Goal: Navigation & Orientation: Find specific page/section

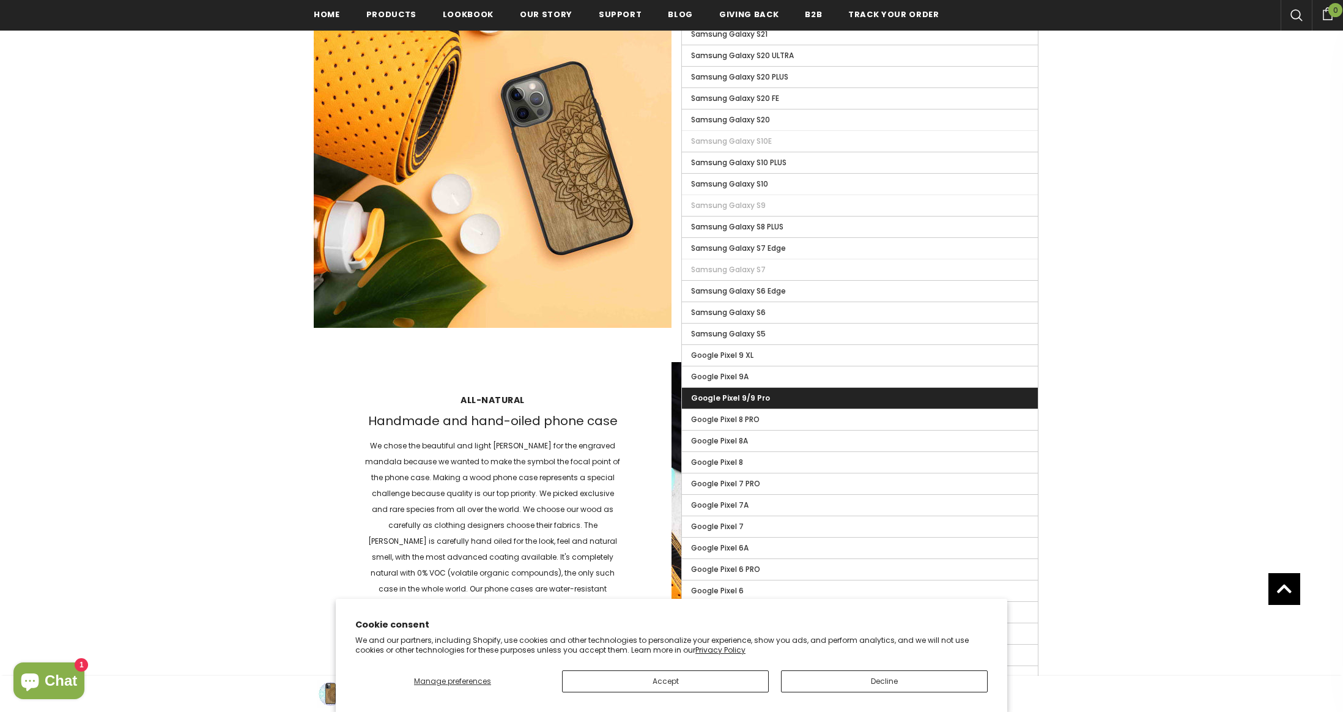
scroll to position [1409, 0]
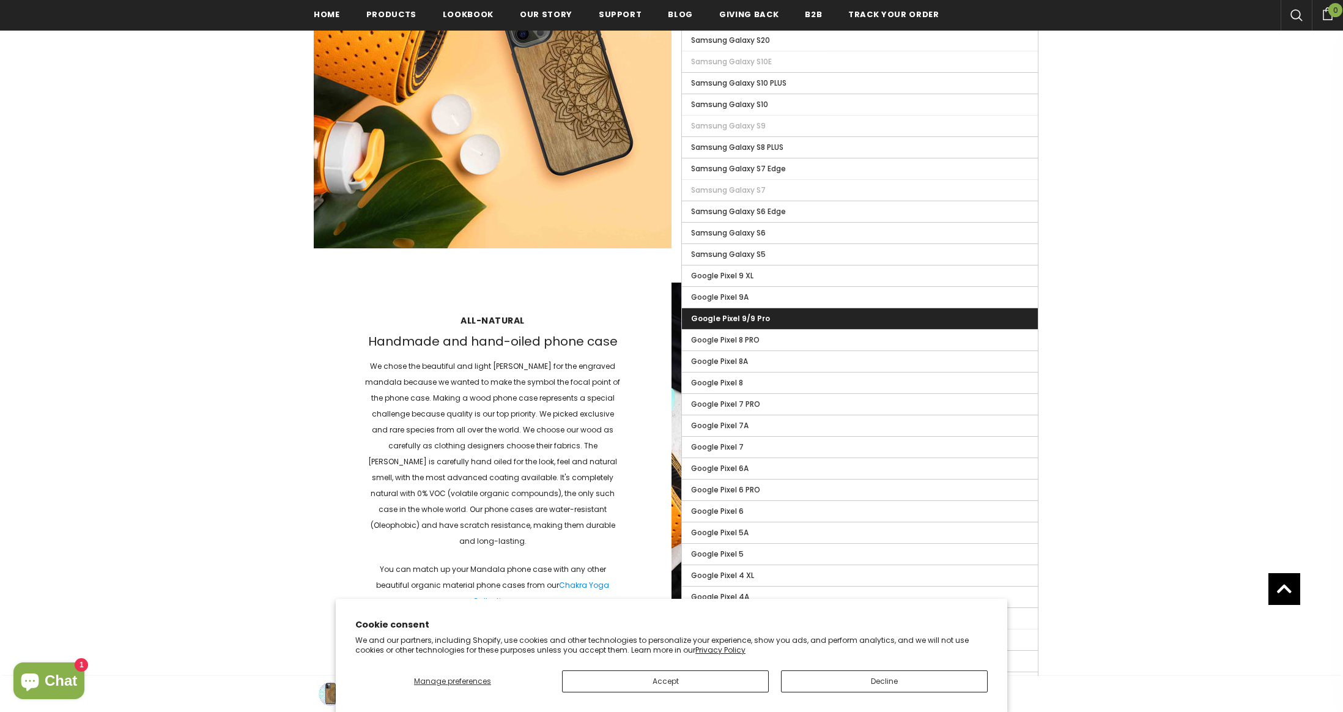
click at [336, 399] on div "All-natural Handmade and hand-oiled phone case We chose the beautiful and light…" at bounding box center [493, 461] width 358 height 319
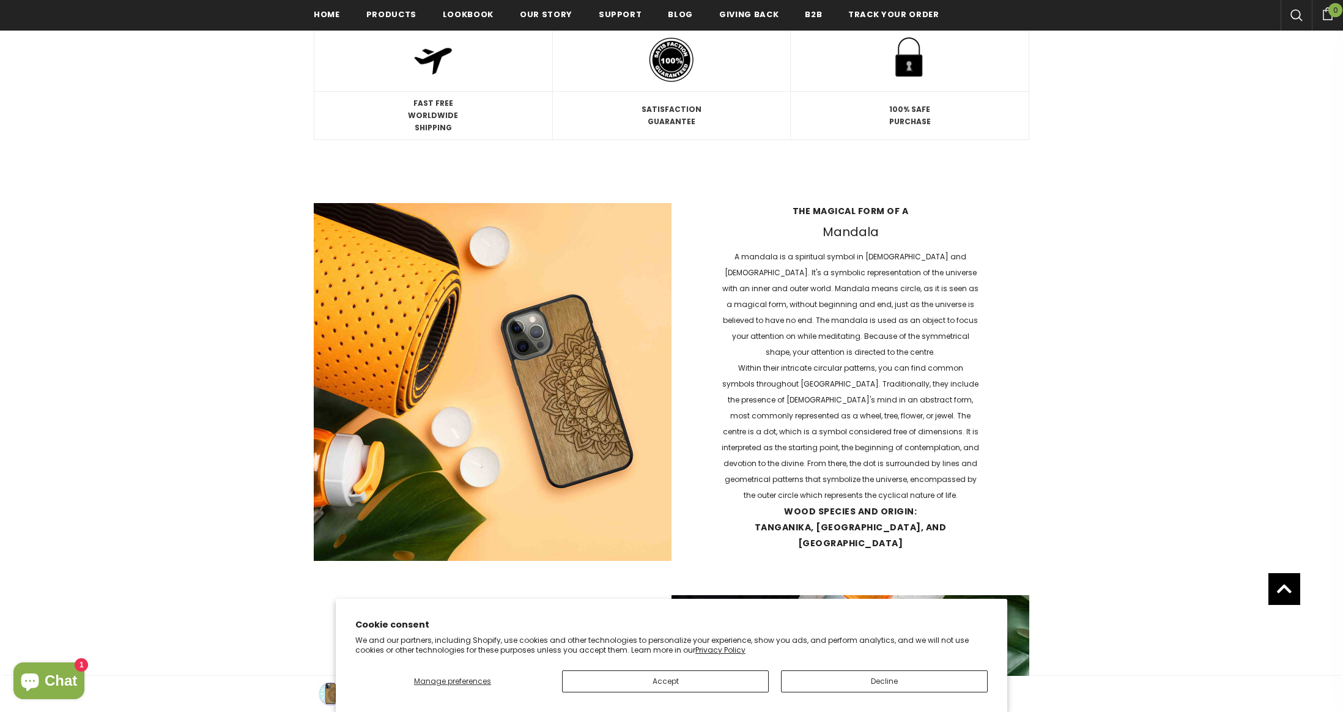
scroll to position [1104, 0]
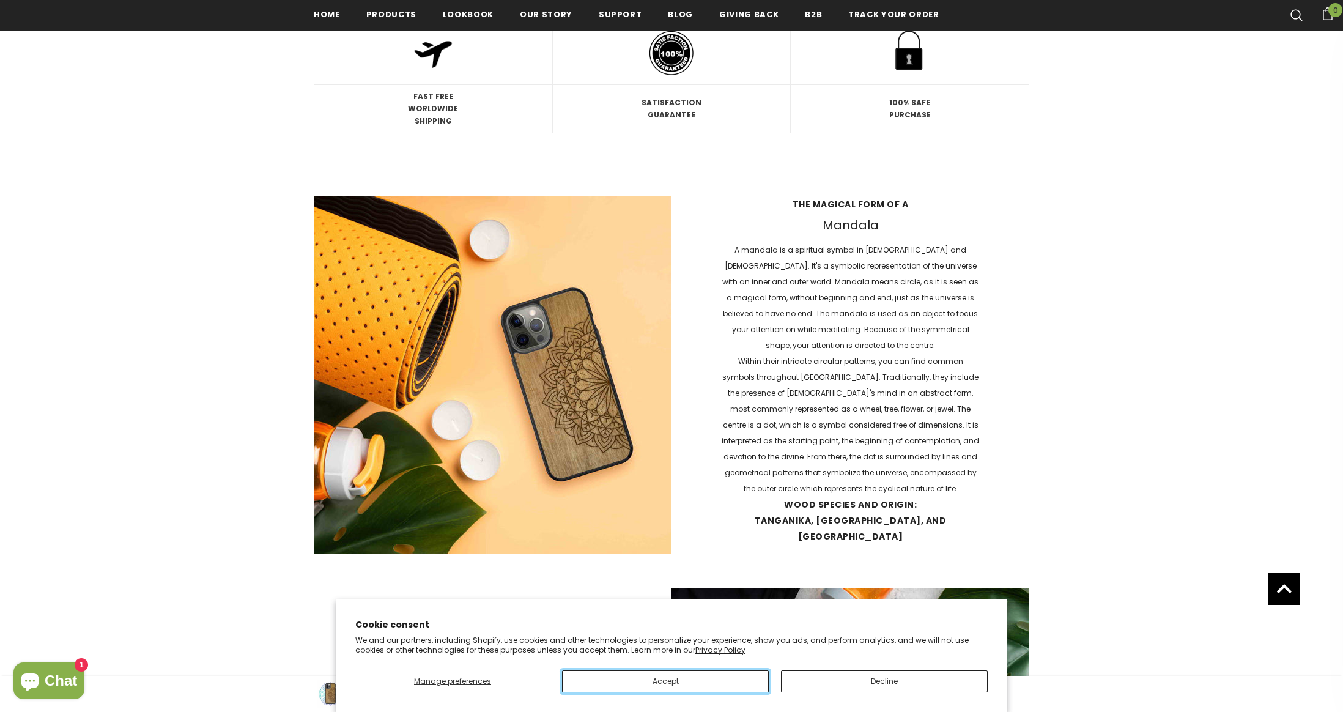
click at [622, 676] on button "Accept" at bounding box center [665, 681] width 207 height 22
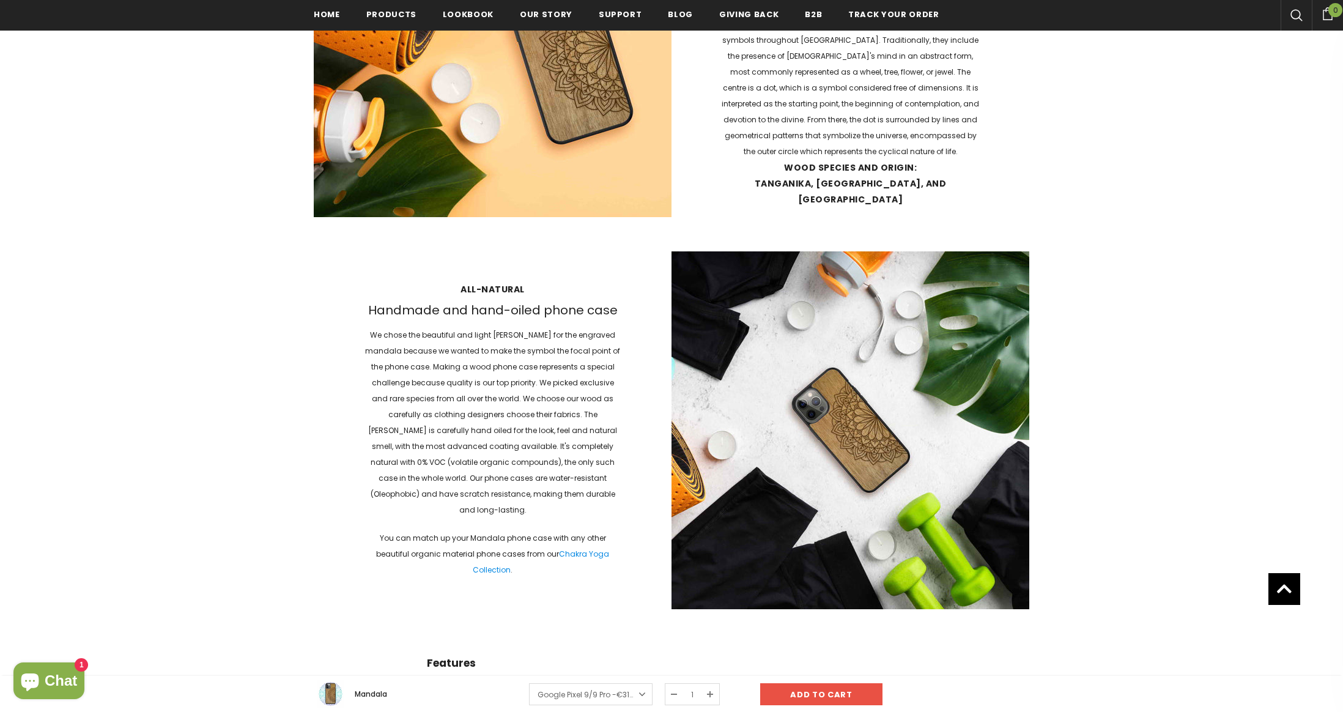
scroll to position [1593, 0]
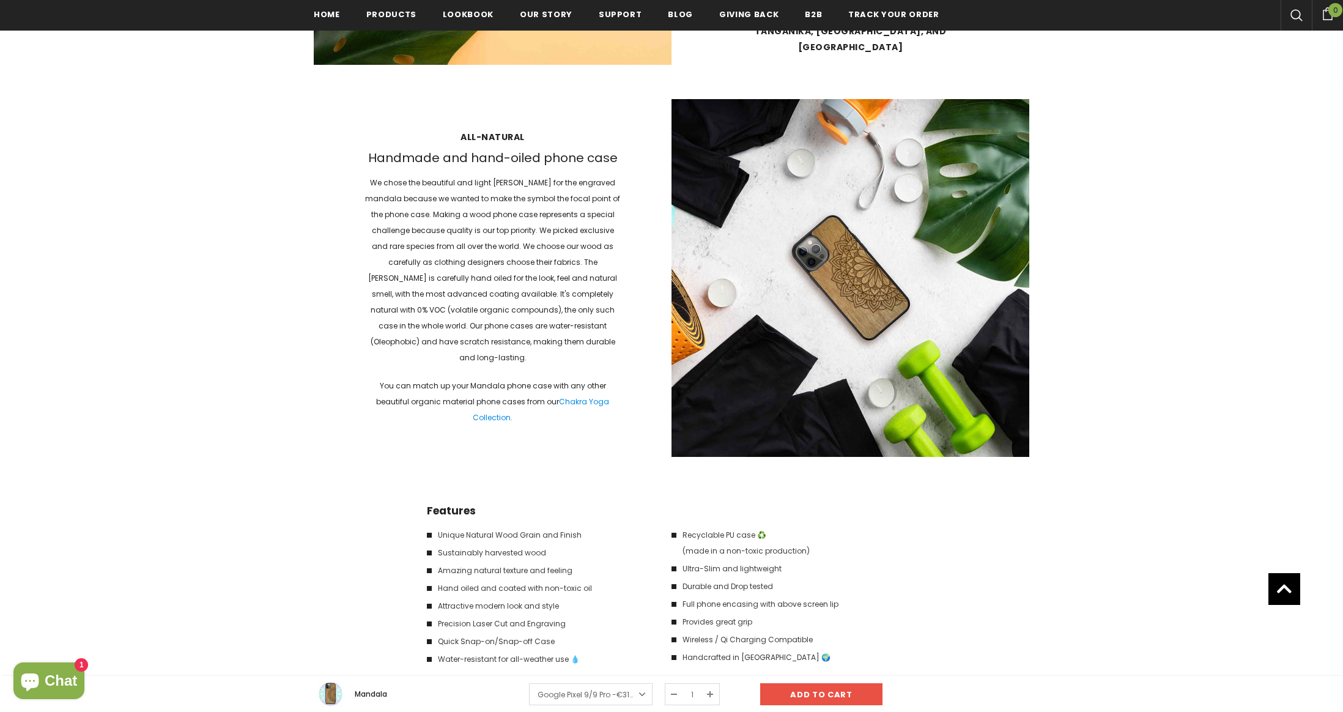
click at [582, 696] on link "Google Pixel 9/9 Pro - €31.90EUR" at bounding box center [591, 694] width 124 height 22
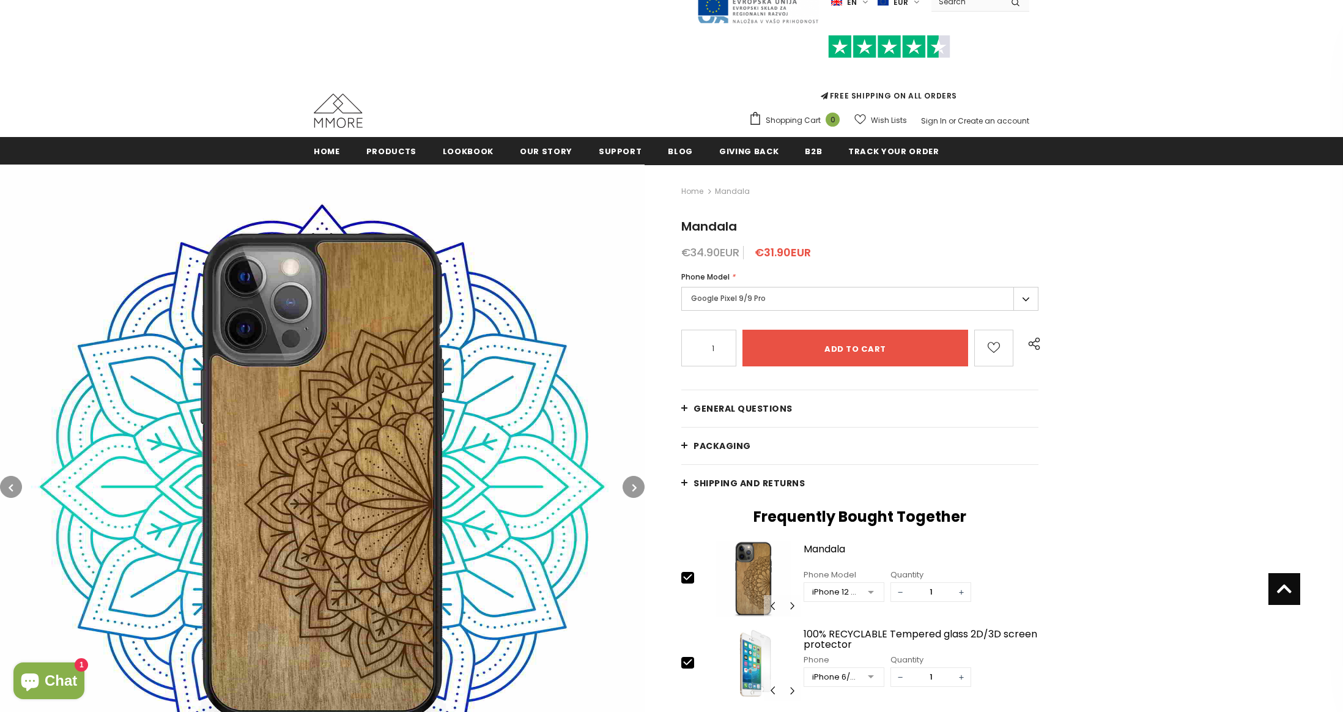
scroll to position [0, 0]
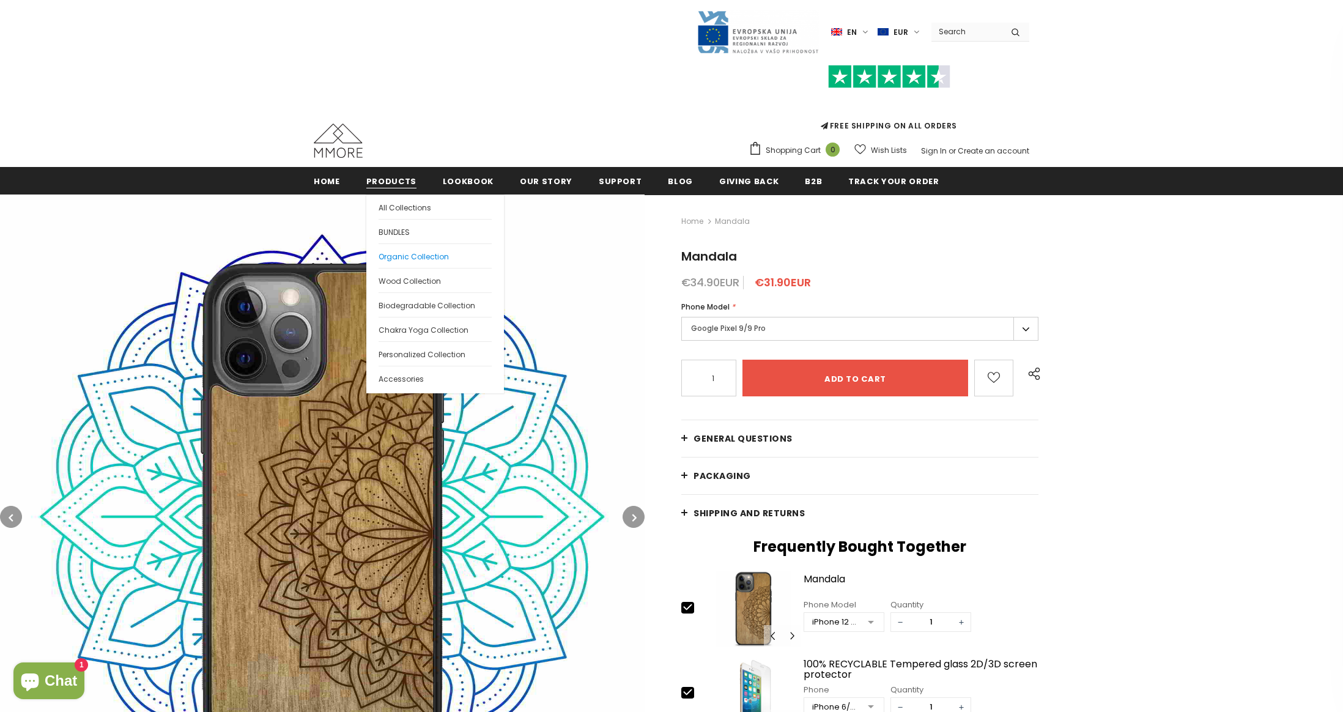
click at [432, 256] on span "Organic Collection" at bounding box center [414, 256] width 70 height 10
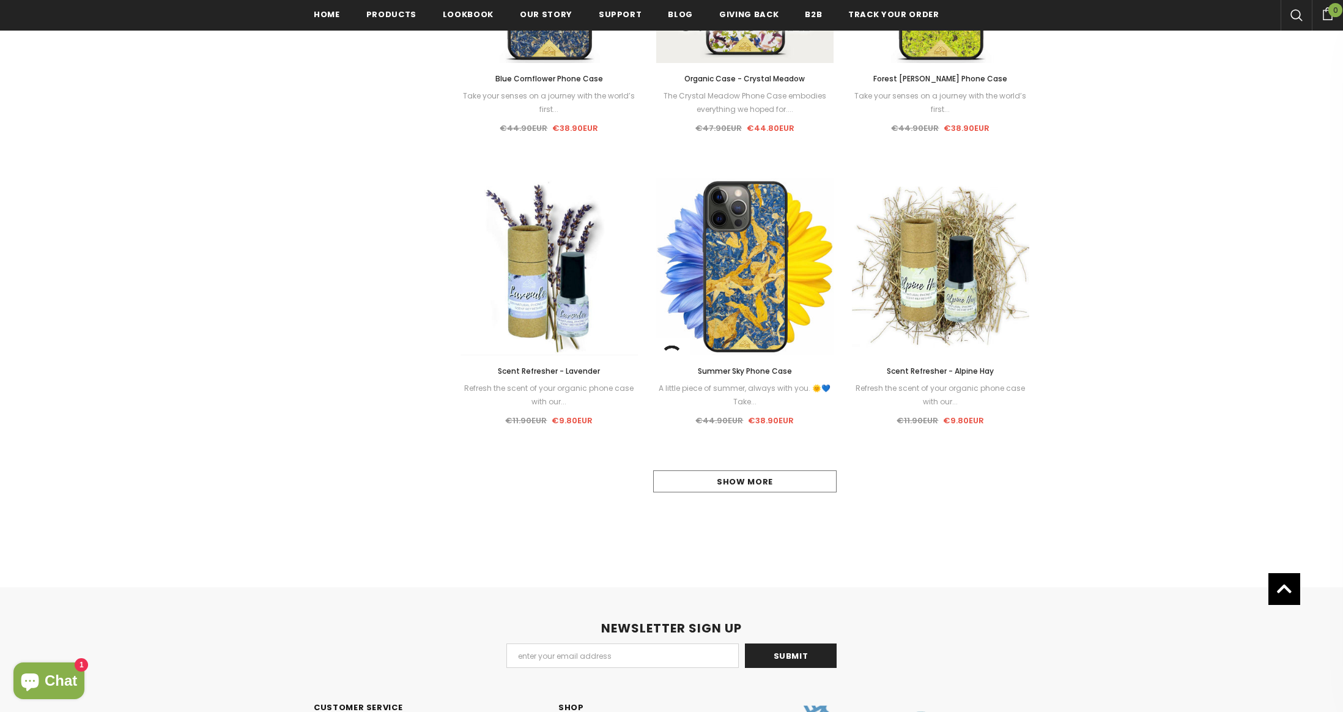
scroll to position [1104, 0]
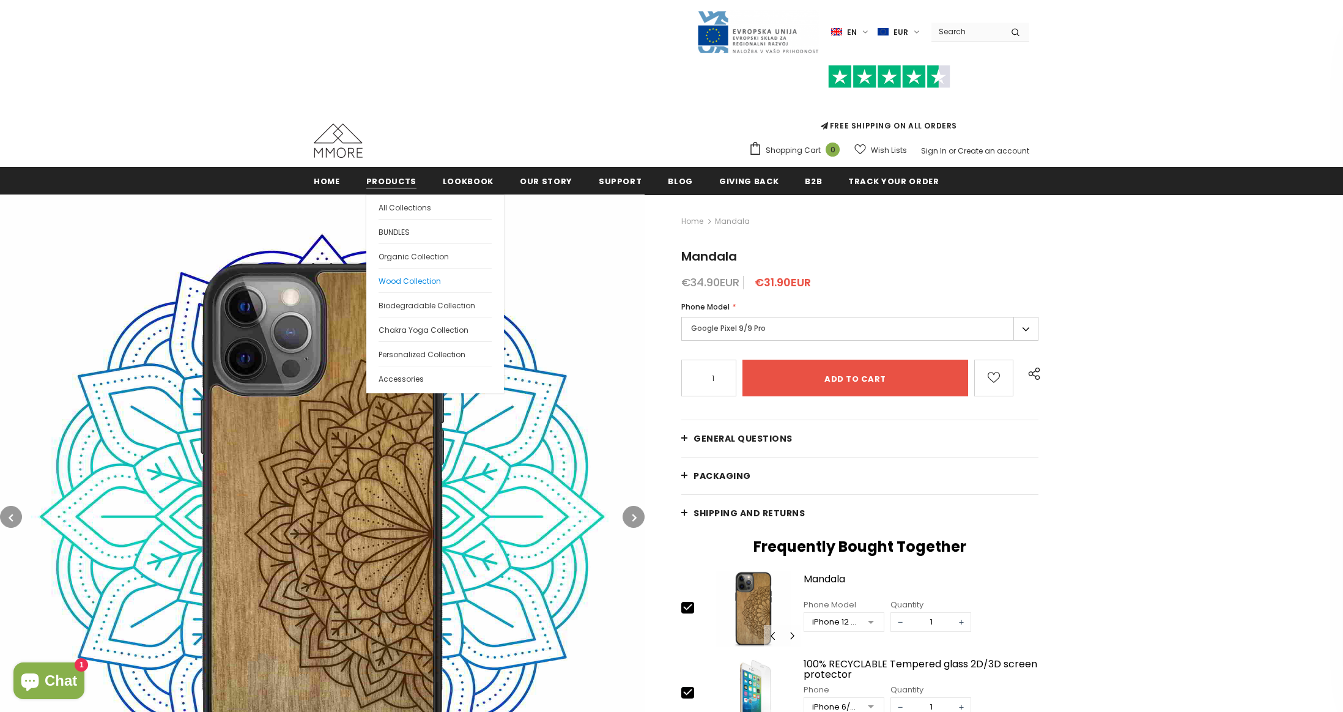
click at [432, 282] on span "Wood Collection" at bounding box center [410, 281] width 62 height 10
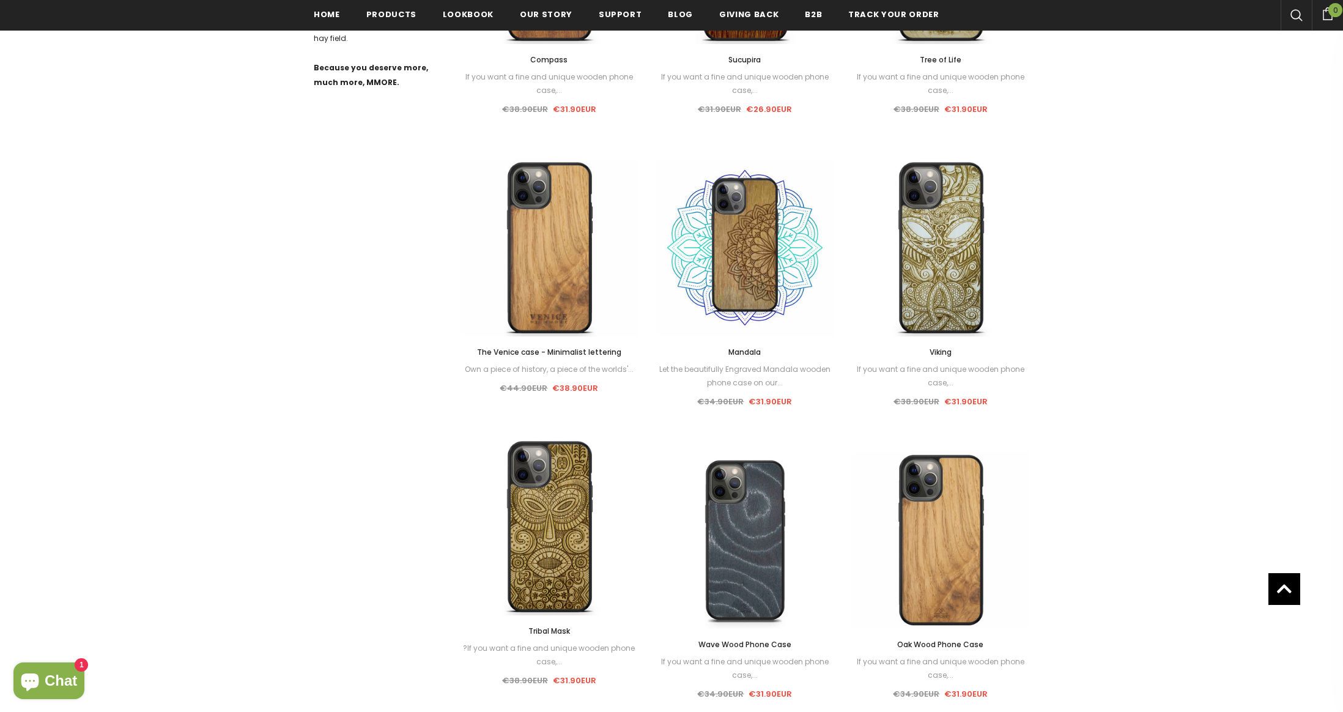
scroll to position [859, 0]
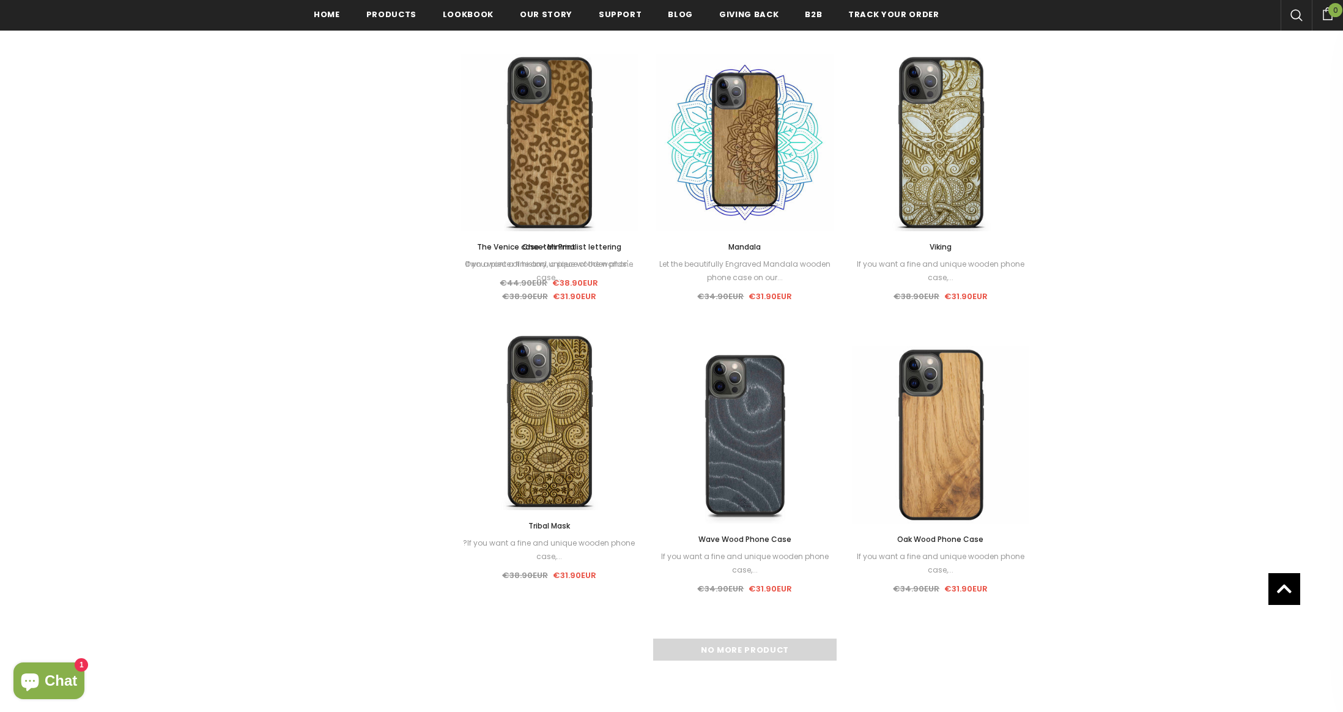
click at [744, 648] on div "No more product" at bounding box center [744, 649] width 569 height 22
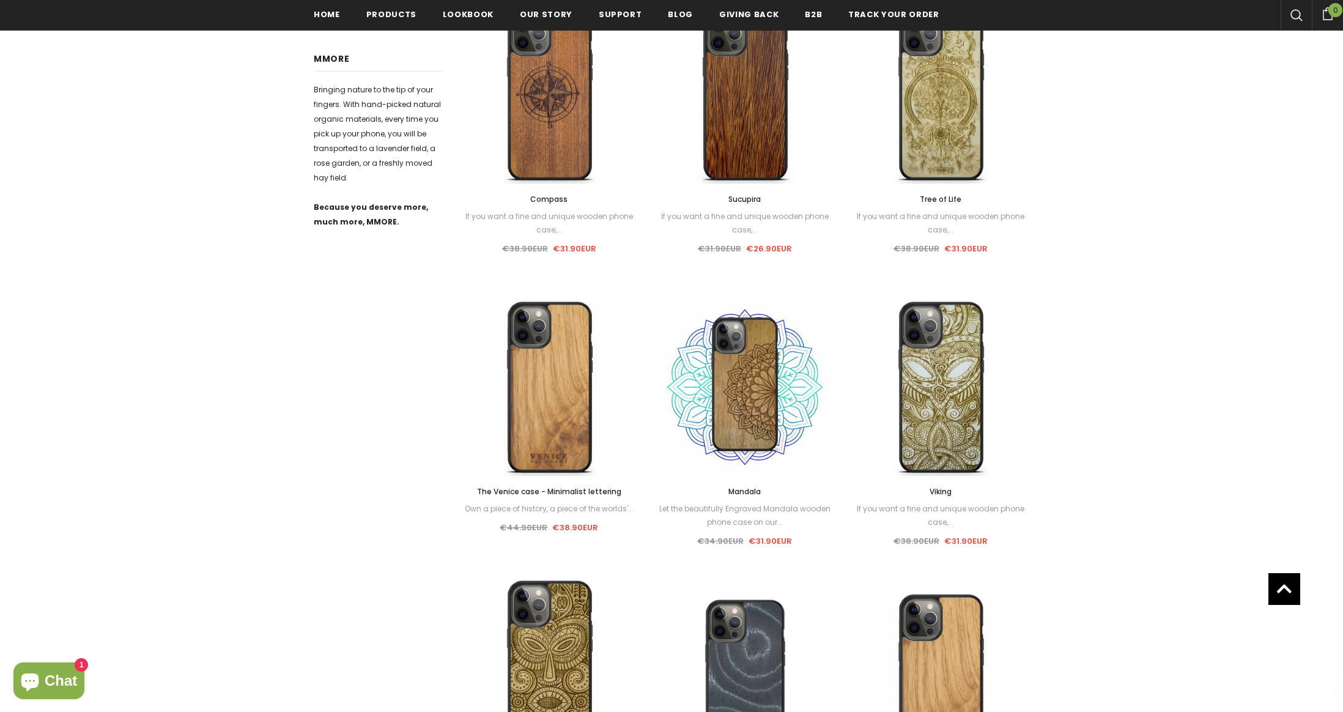
scroll to position [186, 0]
